Goal: Task Accomplishment & Management: Use online tool/utility

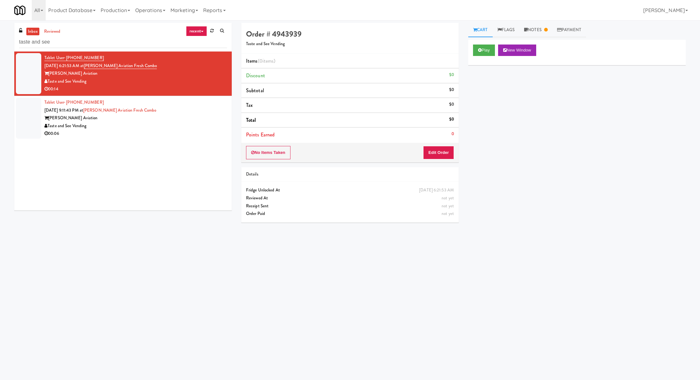
drag, startPoint x: 0, startPoint y: 0, endPoint x: 92, endPoint y: 68, distance: 114.5
click at [92, 68] on div "Tablet User · (334) 808-0399 [DATE] 6:21:53 AM at [PERSON_NAME] Aviation Fresh …" at bounding box center [135, 73] width 183 height 39
copy span "[PERSON_NAME] Aviation Fresh Combo"
click at [102, 44] on input "taste and see" at bounding box center [123, 42] width 208 height 12
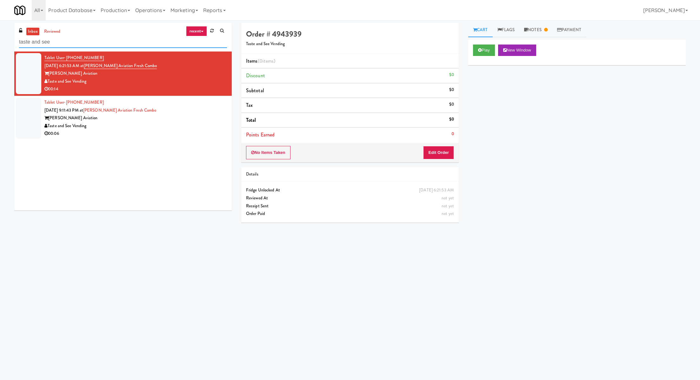
click at [102, 44] on input "taste and see" at bounding box center [123, 42] width 208 height 12
paste input "[PERSON_NAME] Aviation Fresh Combo"
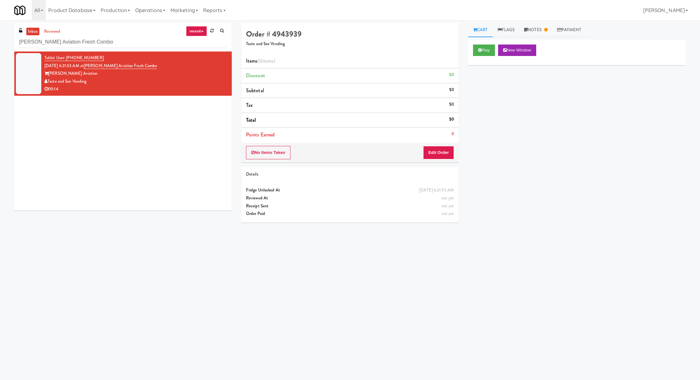
click at [164, 75] on div "[PERSON_NAME] Aviation" at bounding box center [135, 74] width 183 height 8
click at [478, 55] on button "Play" at bounding box center [484, 49] width 22 height 11
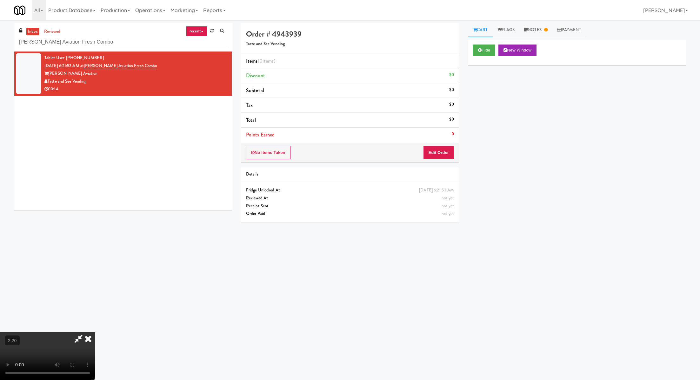
click at [95, 332] on icon at bounding box center [88, 338] width 14 height 13
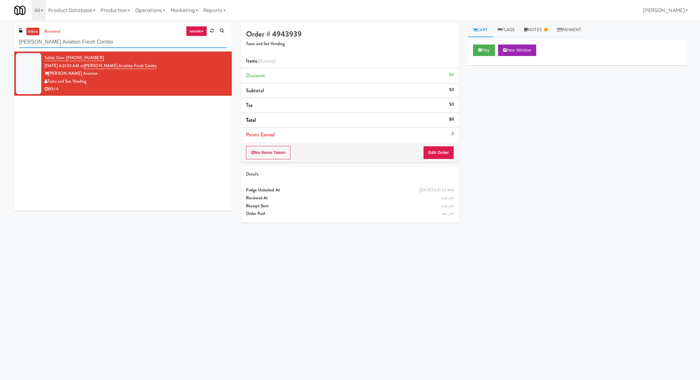
click at [77, 45] on input "[PERSON_NAME] Aviation Fresh Combo" at bounding box center [123, 42] width 208 height 12
type input "c"
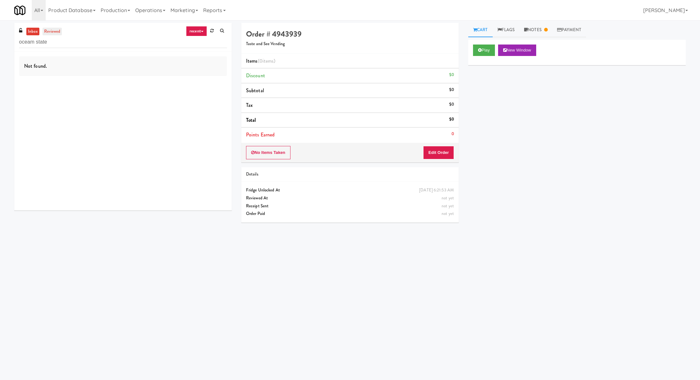
click at [57, 30] on link "reviewed" at bounding box center [53, 32] width 20 height 8
click at [32, 30] on link "inbox" at bounding box center [32, 32] width 13 height 8
click at [35, 44] on input "oceam state" at bounding box center [123, 42] width 208 height 12
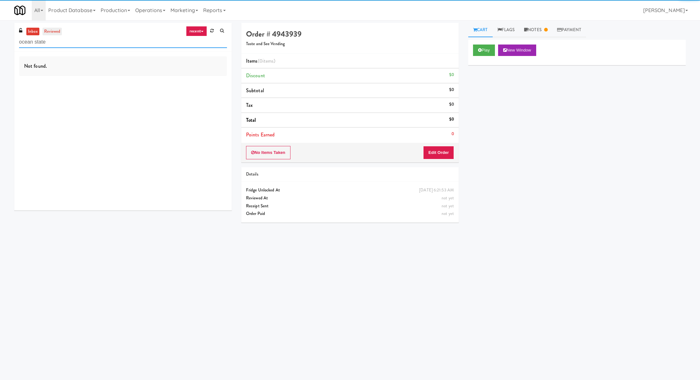
type input "ocean state"
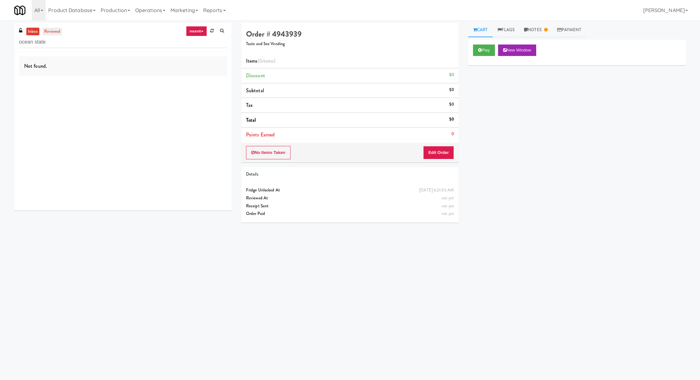
click at [46, 32] on link "reviewed" at bounding box center [53, 32] width 20 height 8
click at [34, 34] on link "inbox" at bounding box center [32, 32] width 13 height 8
